Goal: Task Accomplishment & Management: Use online tool/utility

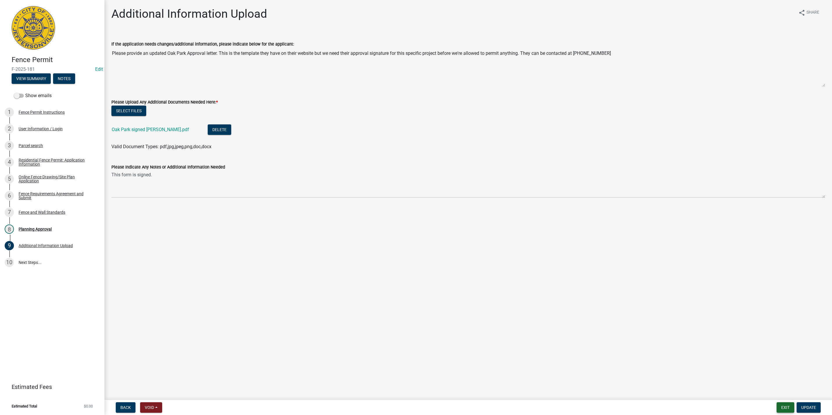
click at [785, 407] on button "Exit" at bounding box center [785, 407] width 18 height 10
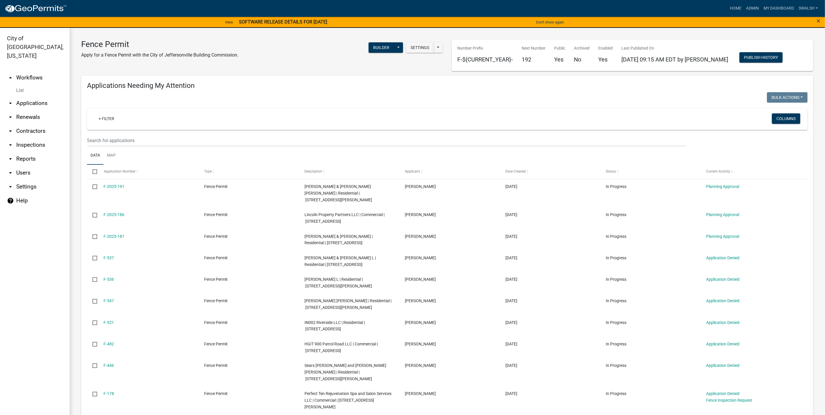
click at [45, 71] on link "arrow_drop_up Workflows" at bounding box center [35, 78] width 70 height 14
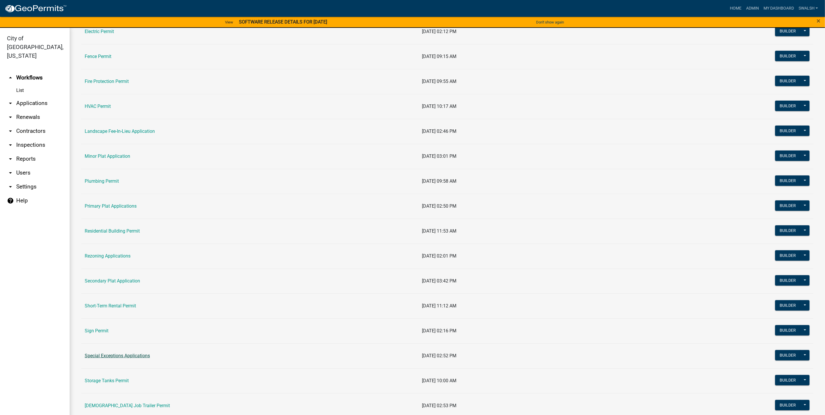
scroll to position [218, 0]
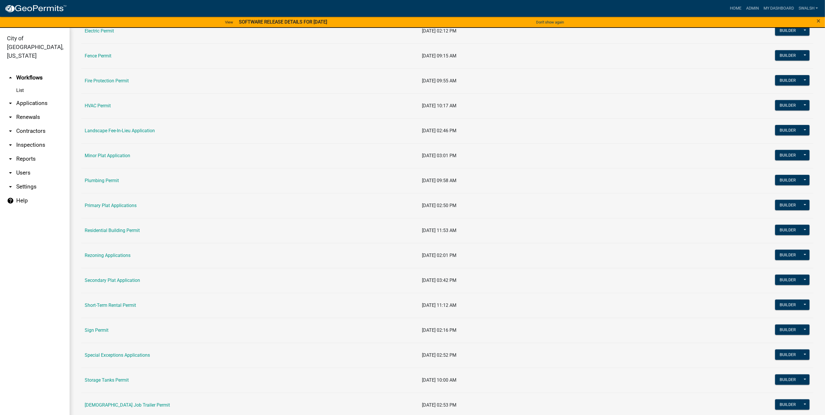
click at [97, 328] on td "Sign Permit" at bounding box center [250, 330] width 338 height 25
click at [97, 333] on link "Sign Permit" at bounding box center [97, 330] width 24 height 6
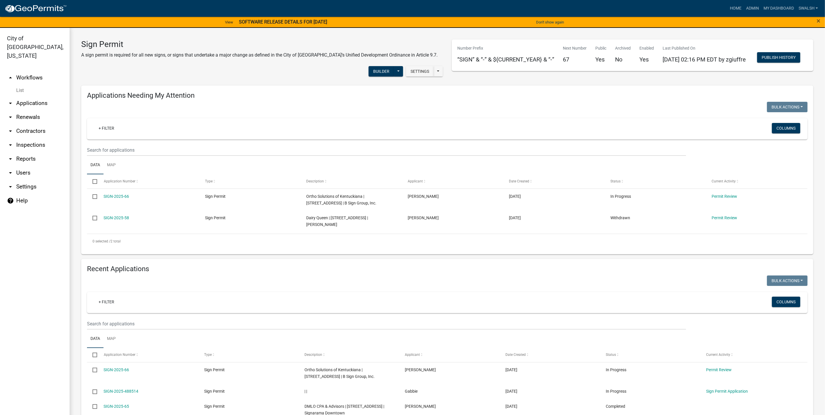
click at [19, 71] on link "arrow_drop_up Workflows" at bounding box center [35, 78] width 70 height 14
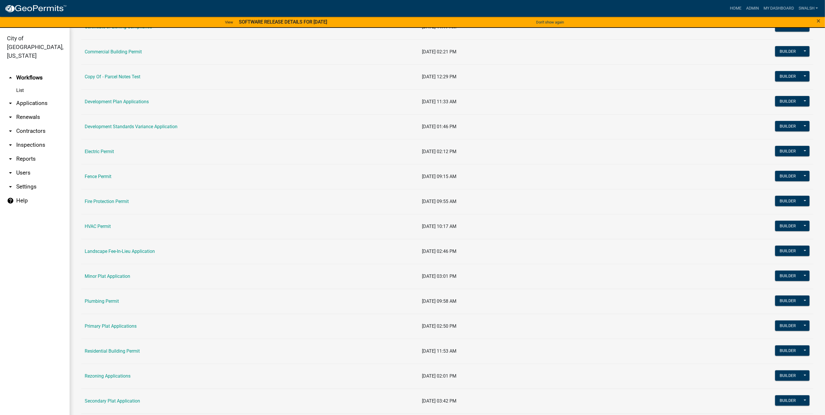
scroll to position [44, 0]
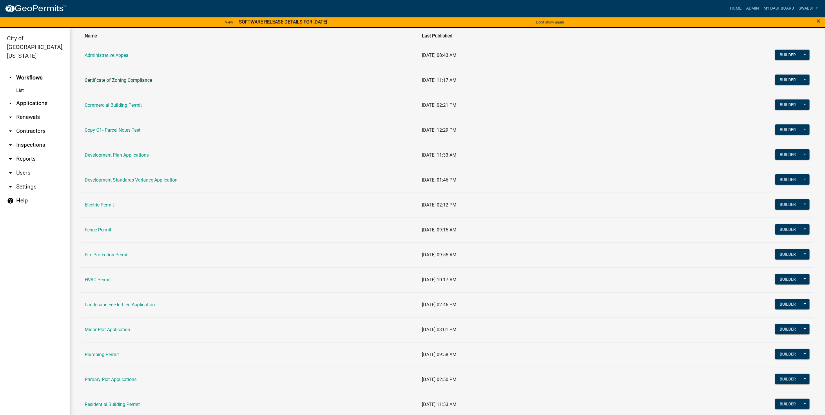
click at [117, 82] on link "Certificate of Zoning Compliance" at bounding box center [118, 80] width 67 height 6
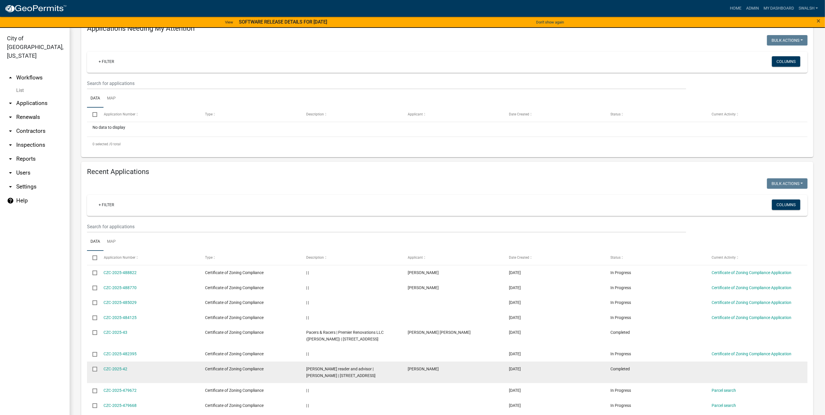
scroll to position [87, 0]
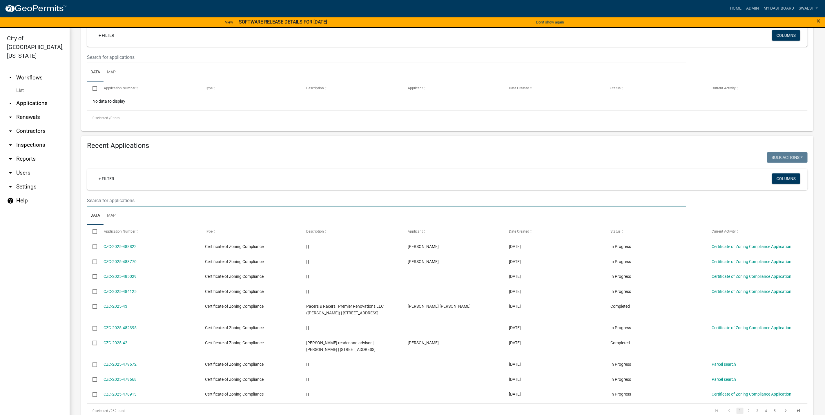
click at [140, 195] on input "text" at bounding box center [386, 201] width 599 height 12
type input "310"
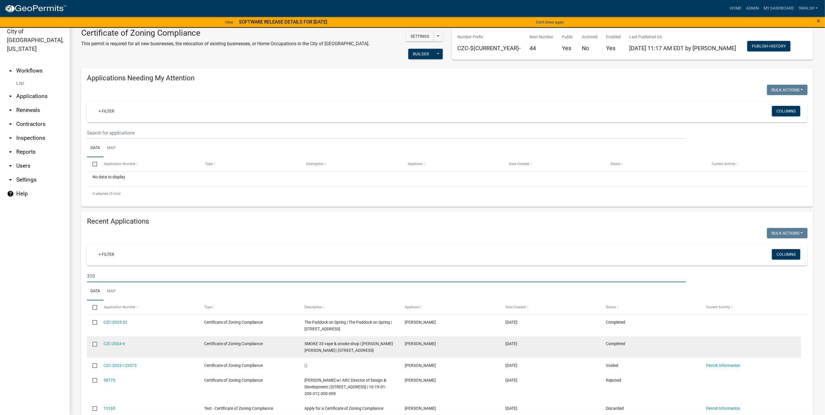
scroll to position [0, 0]
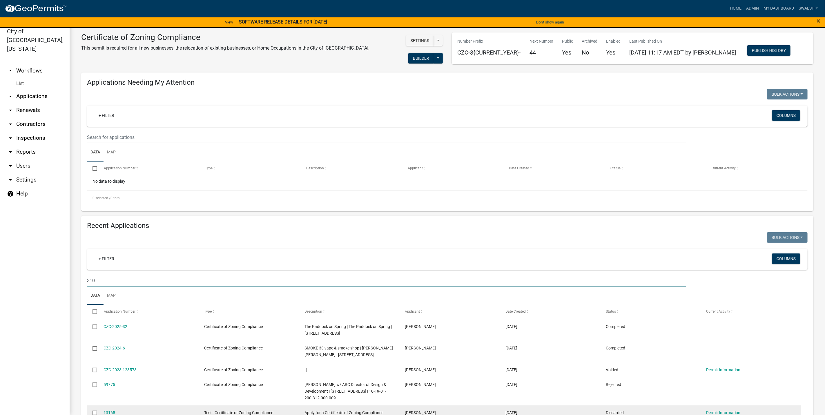
drag, startPoint x: 484, startPoint y: 391, endPoint x: 477, endPoint y: 404, distance: 14.8
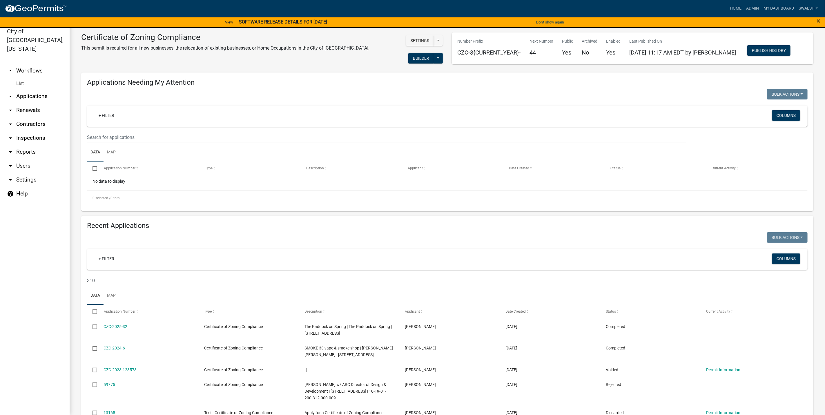
click at [36, 89] on link "arrow_drop_down Applications" at bounding box center [35, 96] width 70 height 14
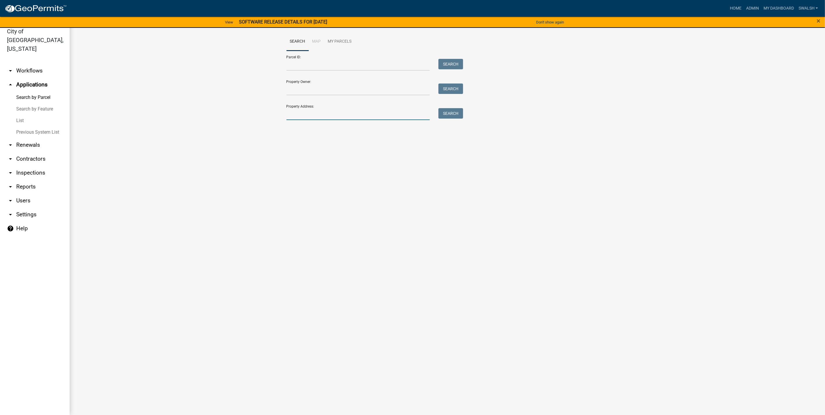
click at [343, 117] on input "Property Address:" at bounding box center [359, 114] width 144 height 12
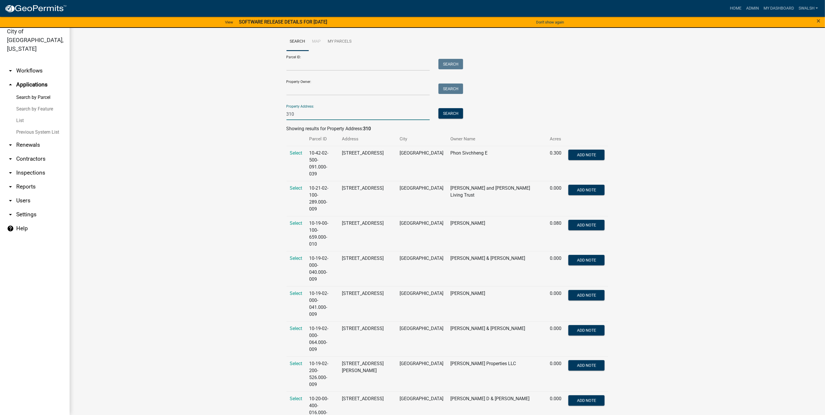
click at [307, 112] on input "310" at bounding box center [359, 114] width 144 height 12
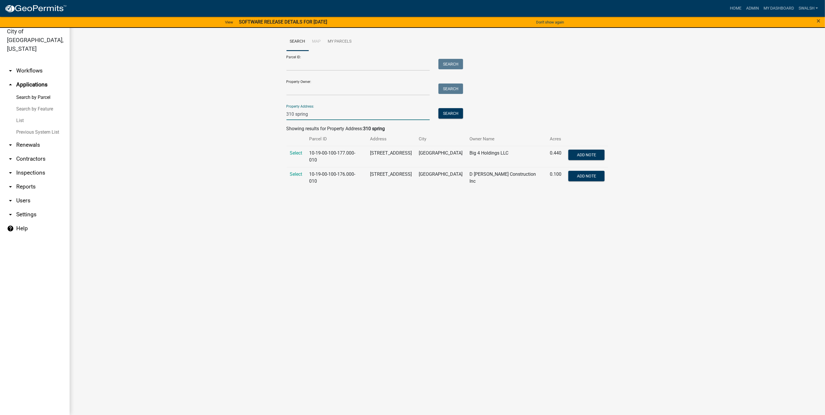
type input "310 spring"
click at [403, 348] on main "Search Map My Parcels Parcel ID: Search Property Owner: Search Property Address…" at bounding box center [448, 218] width 756 height 394
click at [303, 171] on td "Select" at bounding box center [296, 177] width 19 height 21
click at [299, 171] on span "Select" at bounding box center [296, 174] width 12 height 6
